Goal: Book appointment/travel/reservation

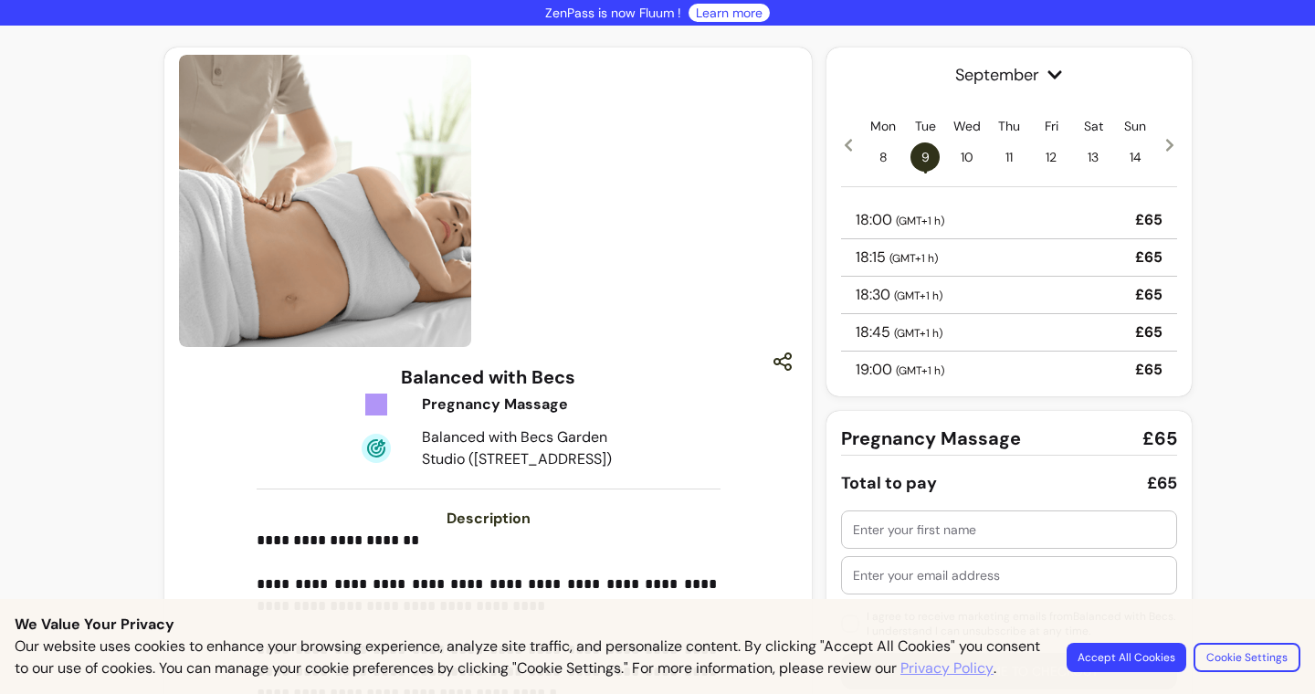
click at [852, 146] on icon at bounding box center [848, 145] width 15 height 15
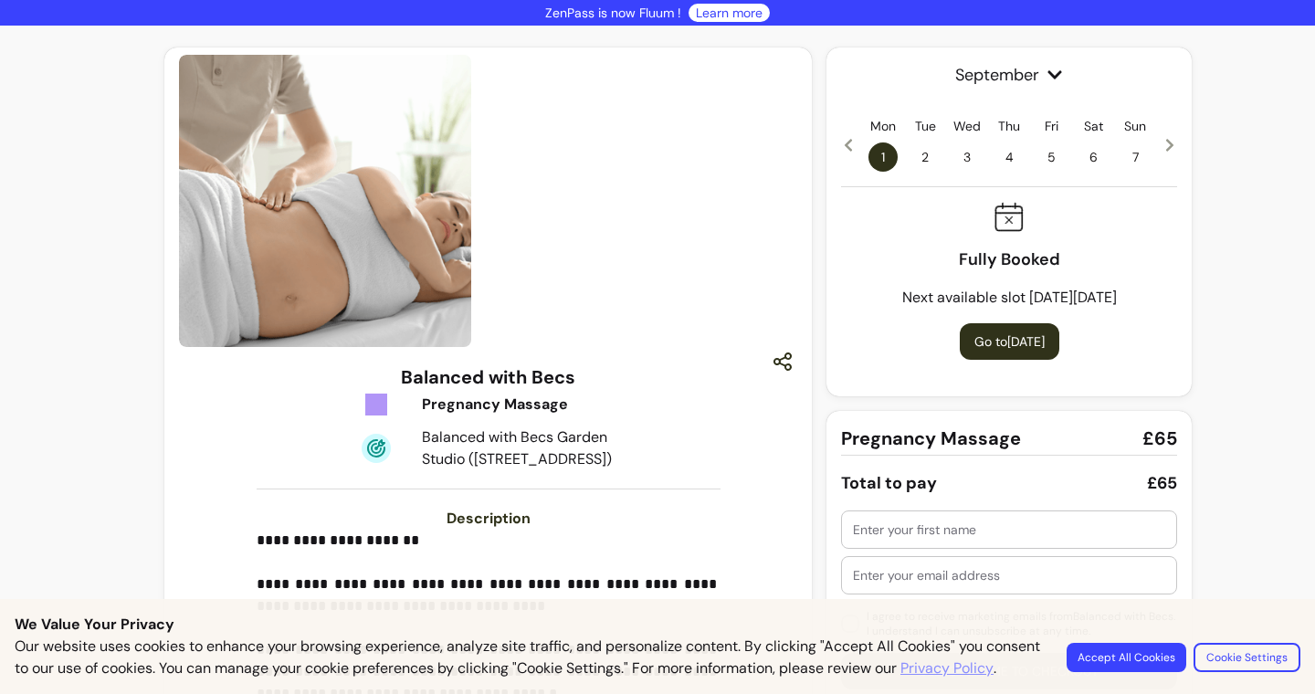
click at [850, 146] on icon at bounding box center [848, 145] width 15 height 15
click at [1169, 148] on icon at bounding box center [1169, 145] width 7 height 13
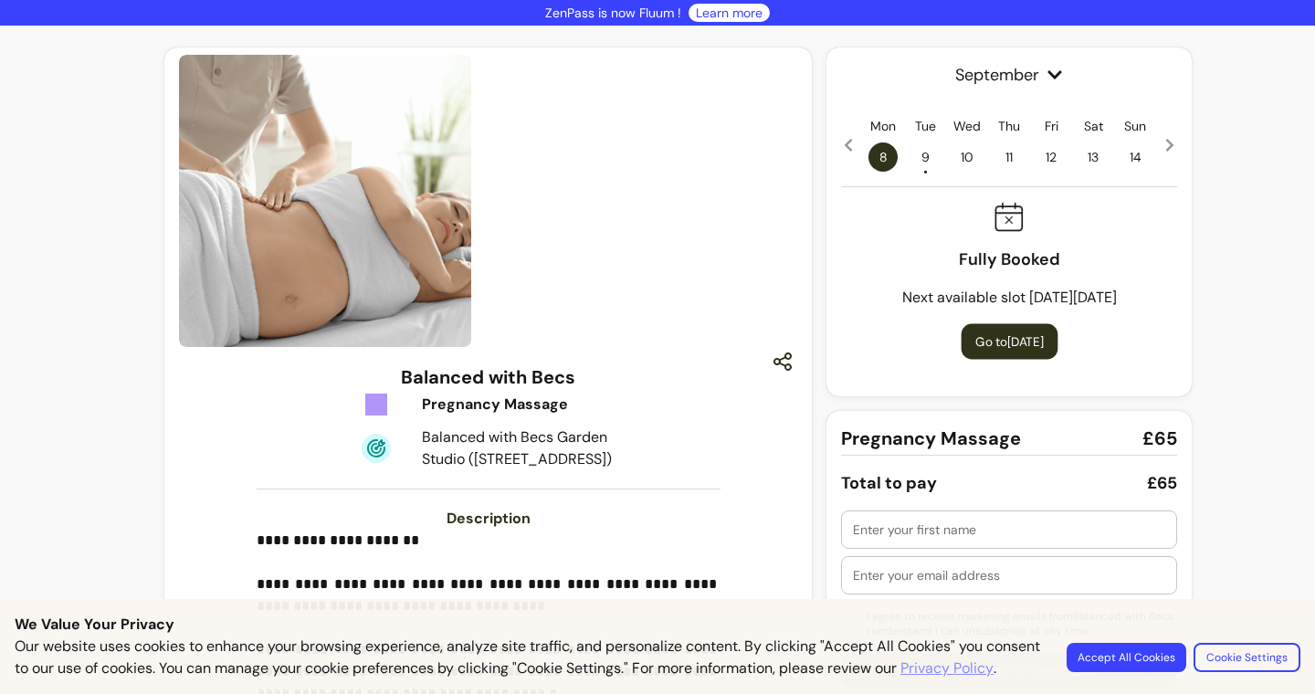
click at [1036, 343] on button "Go to [DATE]" at bounding box center [1009, 342] width 97 height 36
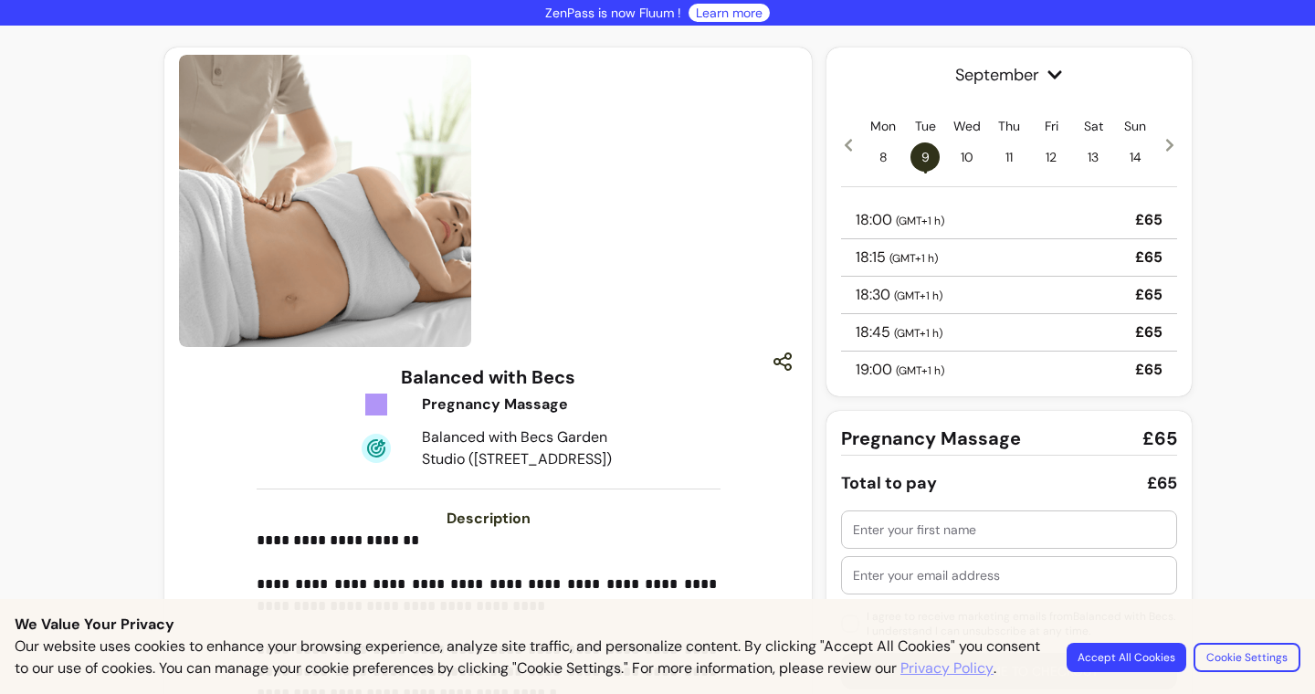
click at [1167, 152] on icon at bounding box center [1169, 145] width 15 height 15
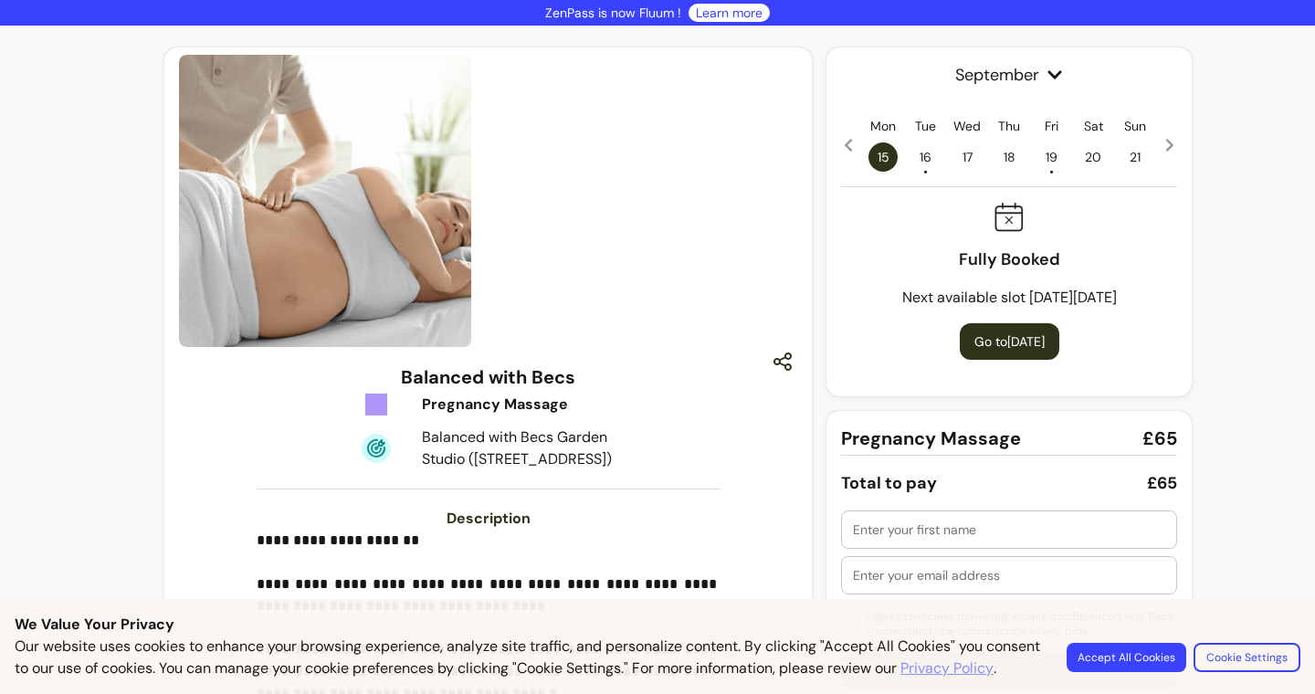
click at [1166, 152] on icon at bounding box center [1169, 145] width 15 height 15
click at [1052, 159] on span "26 •" at bounding box center [1050, 156] width 29 height 29
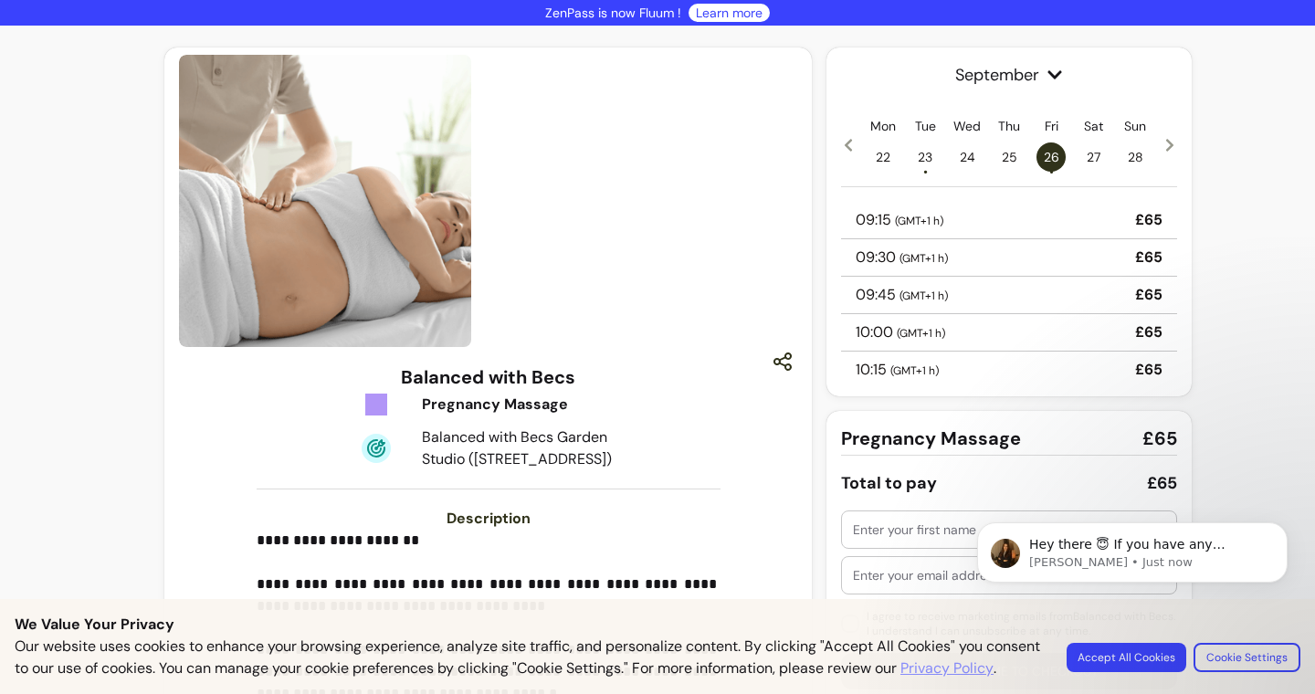
click at [851, 147] on icon at bounding box center [848, 145] width 15 height 15
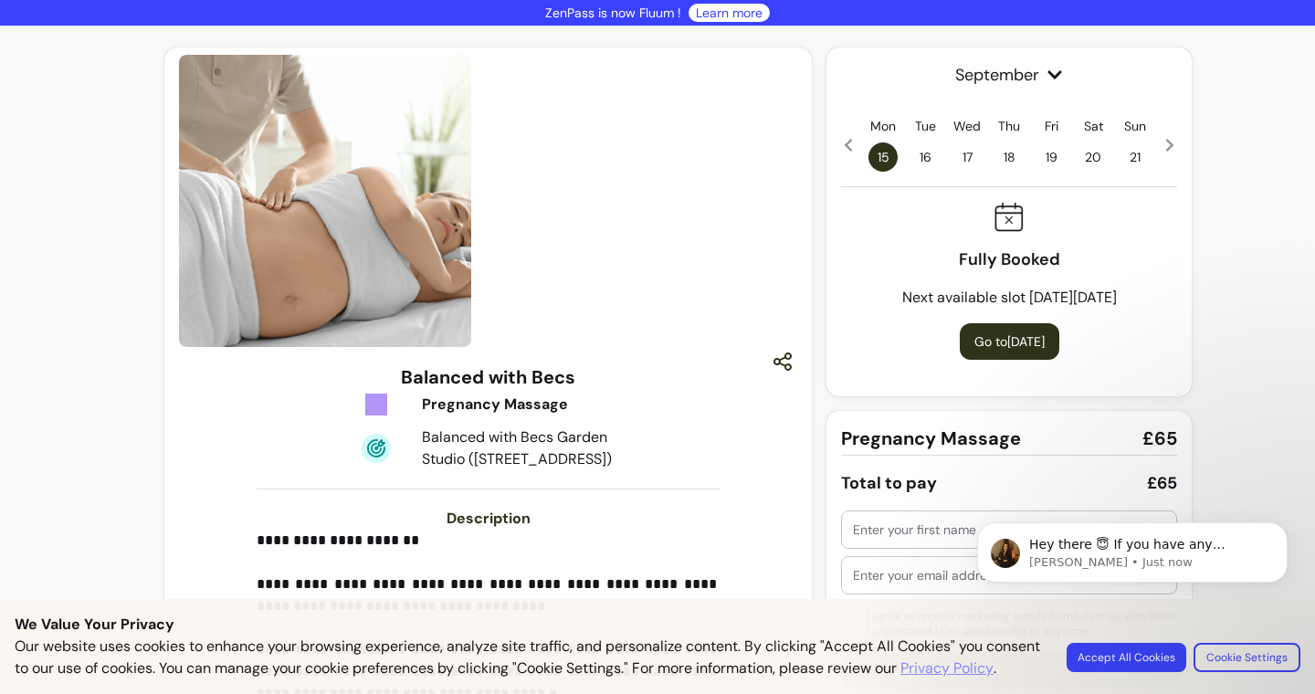
click at [850, 147] on icon at bounding box center [848, 145] width 15 height 15
click at [849, 147] on icon at bounding box center [848, 145] width 7 height 13
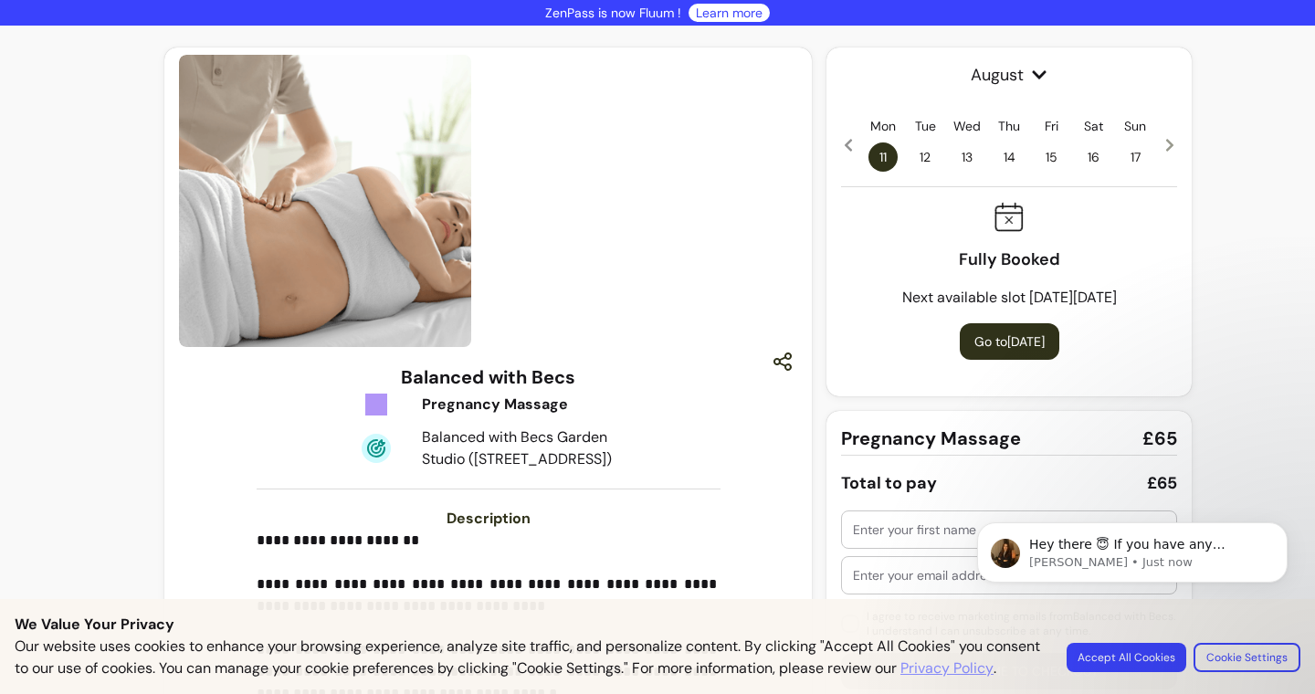
click at [849, 147] on icon at bounding box center [848, 145] width 7 height 13
click at [1167, 146] on icon at bounding box center [1169, 145] width 15 height 15
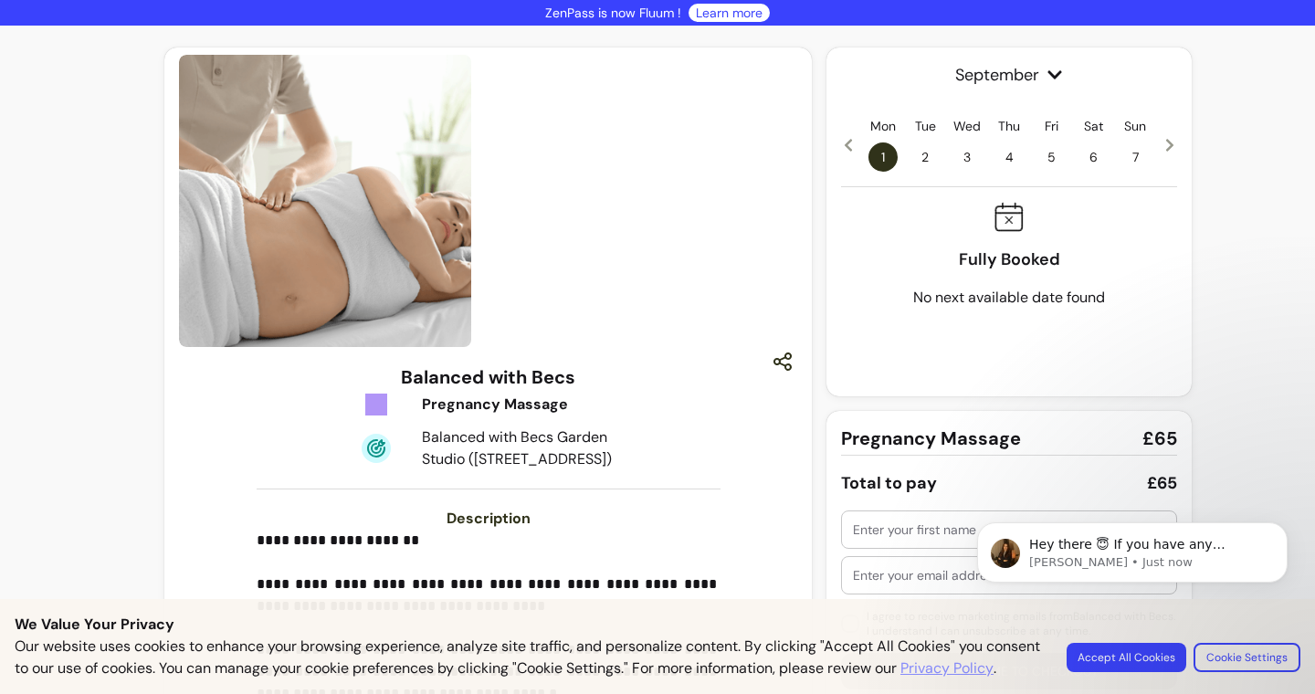
click at [1167, 146] on icon at bounding box center [1169, 145] width 15 height 15
click at [1054, 154] on span "26 •" at bounding box center [1050, 156] width 29 height 29
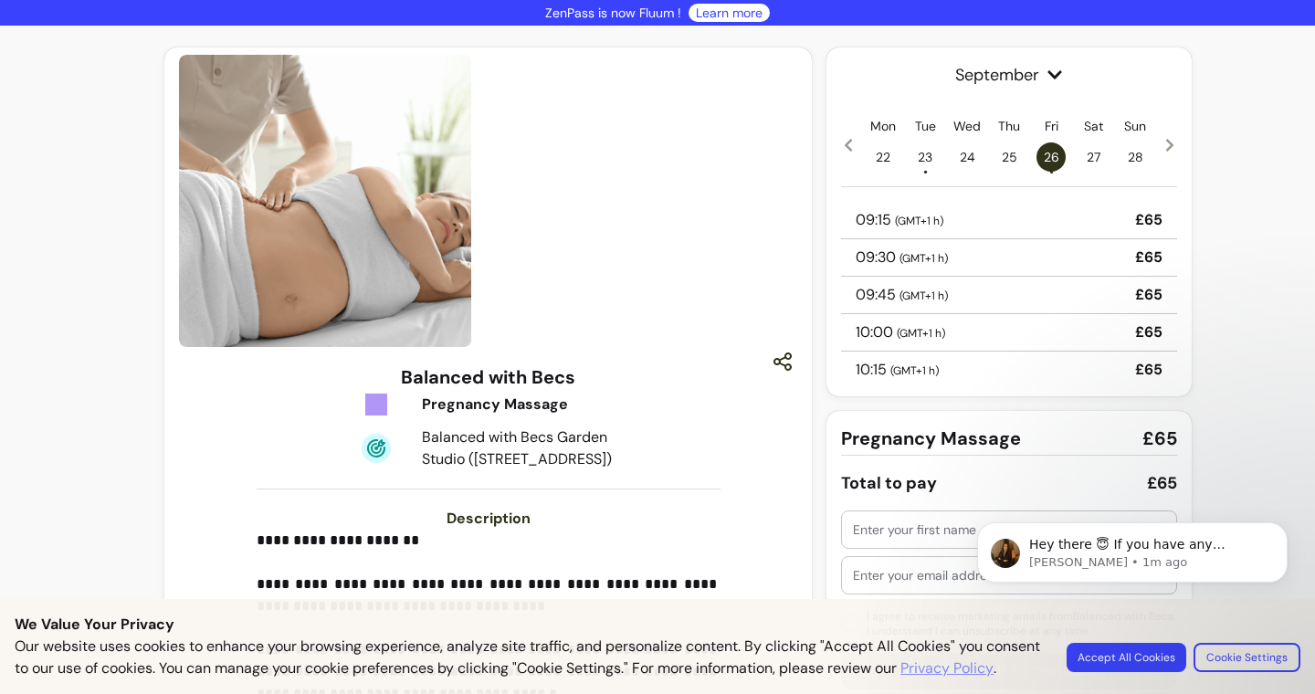
click at [1221, 491] on html "Hey there 😇 If you have any question about what you can do with Fluum, I'm here…" at bounding box center [1132, 487] width 365 height 7
click at [1168, 491] on html "Hey there 😇 If you have any question about what you can do with Fluum, I'm here…" at bounding box center [1132, 487] width 365 height 7
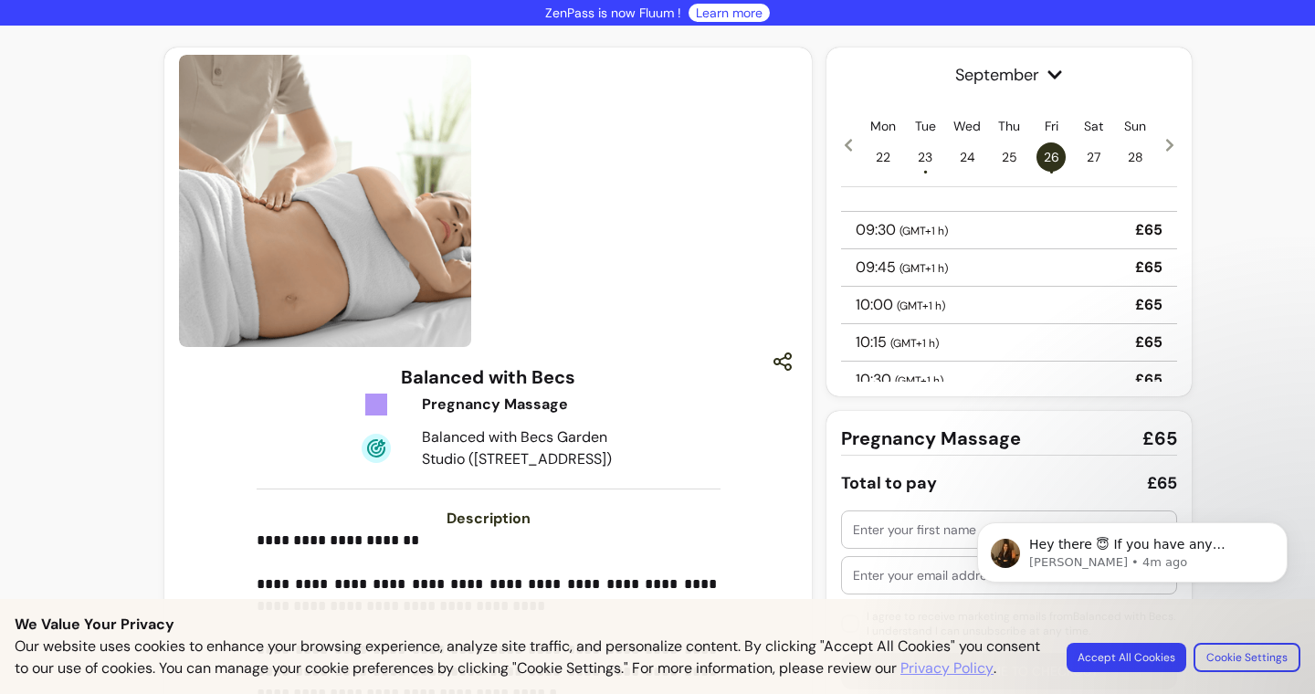
scroll to position [27, 0]
